Goal: Task Accomplishment & Management: Manage account settings

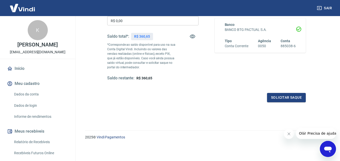
scroll to position [67, 0]
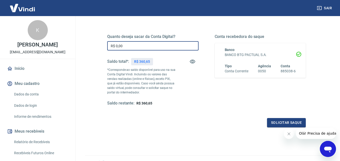
drag, startPoint x: 129, startPoint y: 47, endPoint x: 79, endPoint y: 43, distance: 50.4
click at [80, 45] on div "Saque Histórico de saques A partir de agora, o histórico de saques será disponi…" at bounding box center [206, 49] width 255 height 201
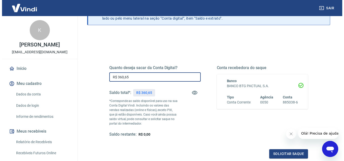
scroll to position [92, 0]
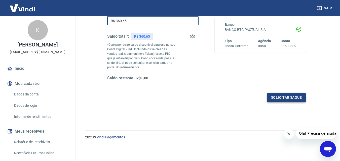
type input "R$ 360,65"
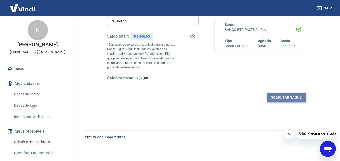
click at [287, 98] on button "Solicitar saque" at bounding box center [286, 97] width 39 height 9
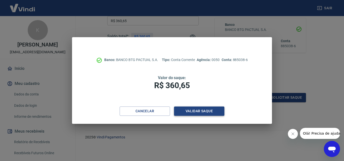
click at [197, 110] on button "Validar saque" at bounding box center [199, 111] width 50 height 9
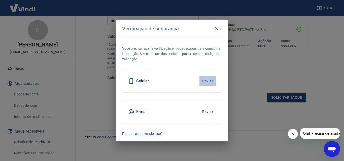
click at [207, 82] on button "Enviar" at bounding box center [207, 81] width 16 height 11
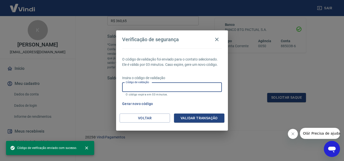
click at [183, 91] on input "Código de validação" at bounding box center [172, 87] width 100 height 9
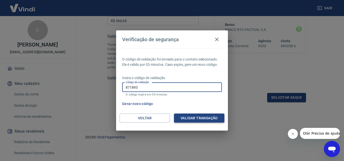
type input "871893"
click at [198, 116] on button "Validar transação" at bounding box center [199, 118] width 50 height 9
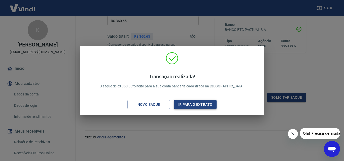
click at [194, 106] on button "Ir para o extrato" at bounding box center [195, 104] width 43 height 9
